Goal: Understand process/instructions

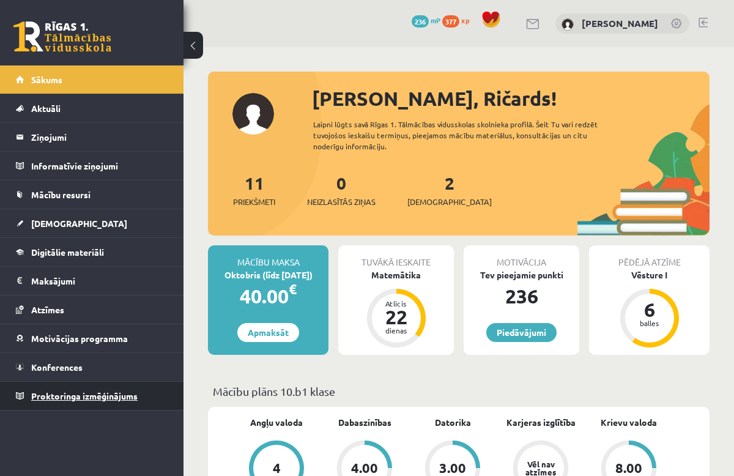
click at [53, 382] on link "Proktoringa izmēģinājums" at bounding box center [92, 396] width 152 height 28
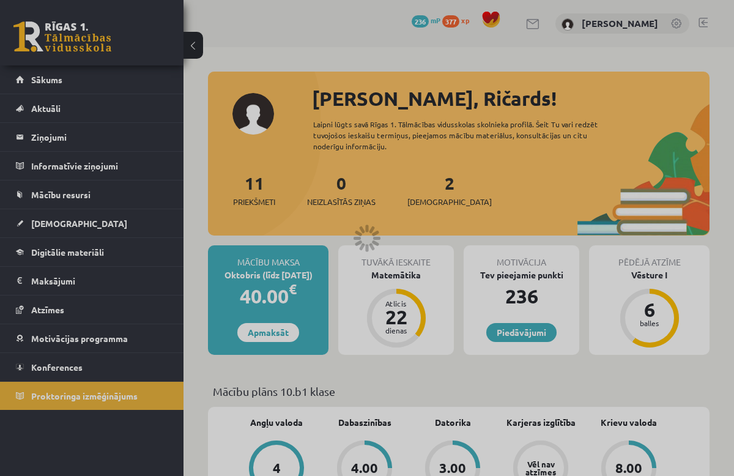
click at [55, 375] on div at bounding box center [367, 238] width 734 height 476
click at [59, 365] on div at bounding box center [367, 238] width 734 height 476
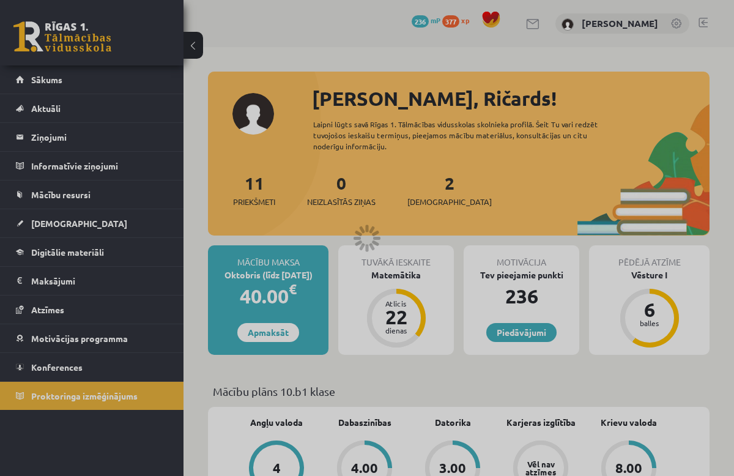
click at [59, 365] on div at bounding box center [367, 238] width 734 height 476
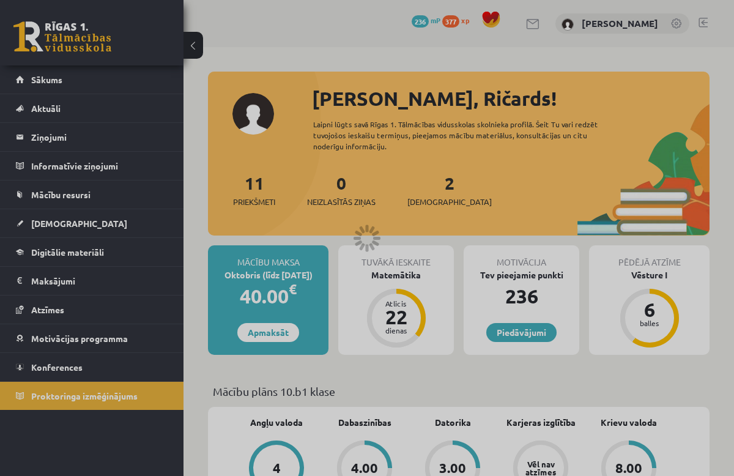
click at [59, 365] on div at bounding box center [367, 238] width 734 height 476
